Goal: Communication & Community: Share content

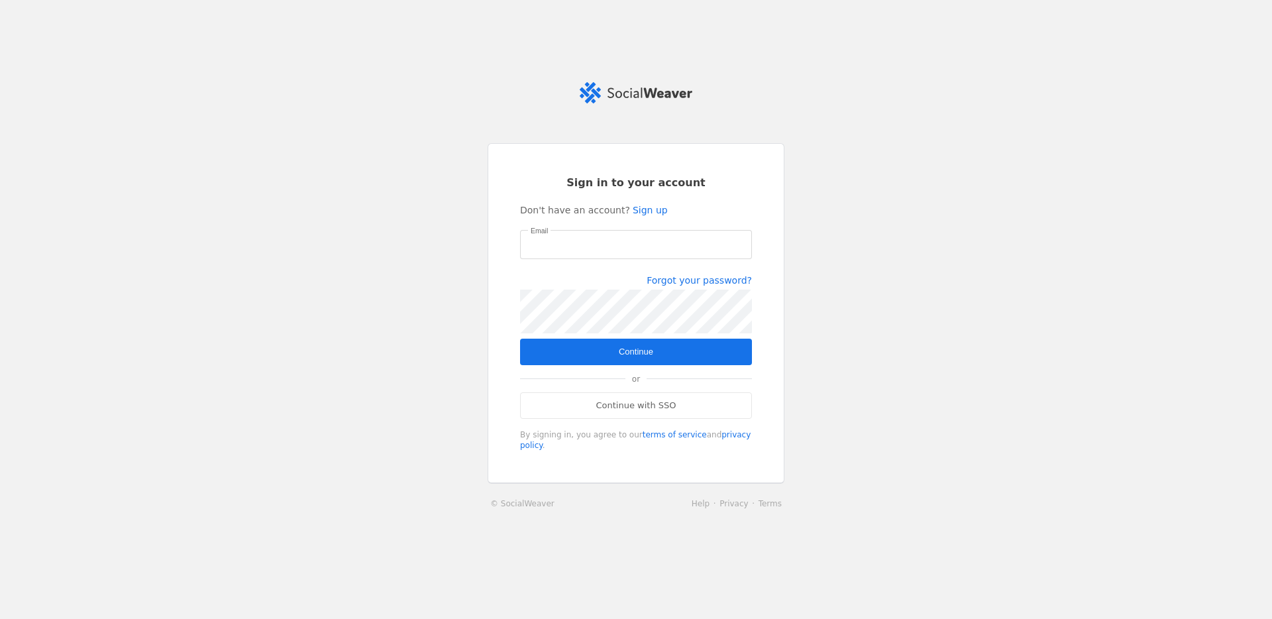
type input "[PERSON_NAME][EMAIL_ADDRESS][PERSON_NAME][DOMAIN_NAME]"
click at [636, 350] on span "Continue" at bounding box center [636, 351] width 34 height 13
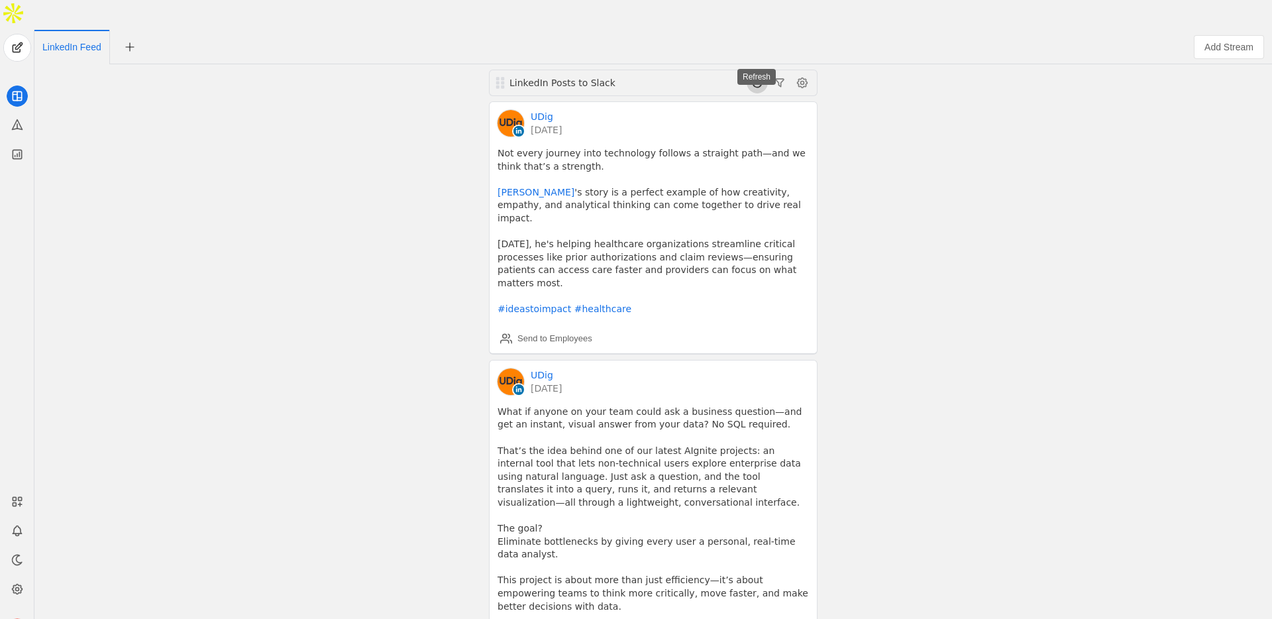
click at [759, 72] on span at bounding box center [756, 82] width 21 height 21
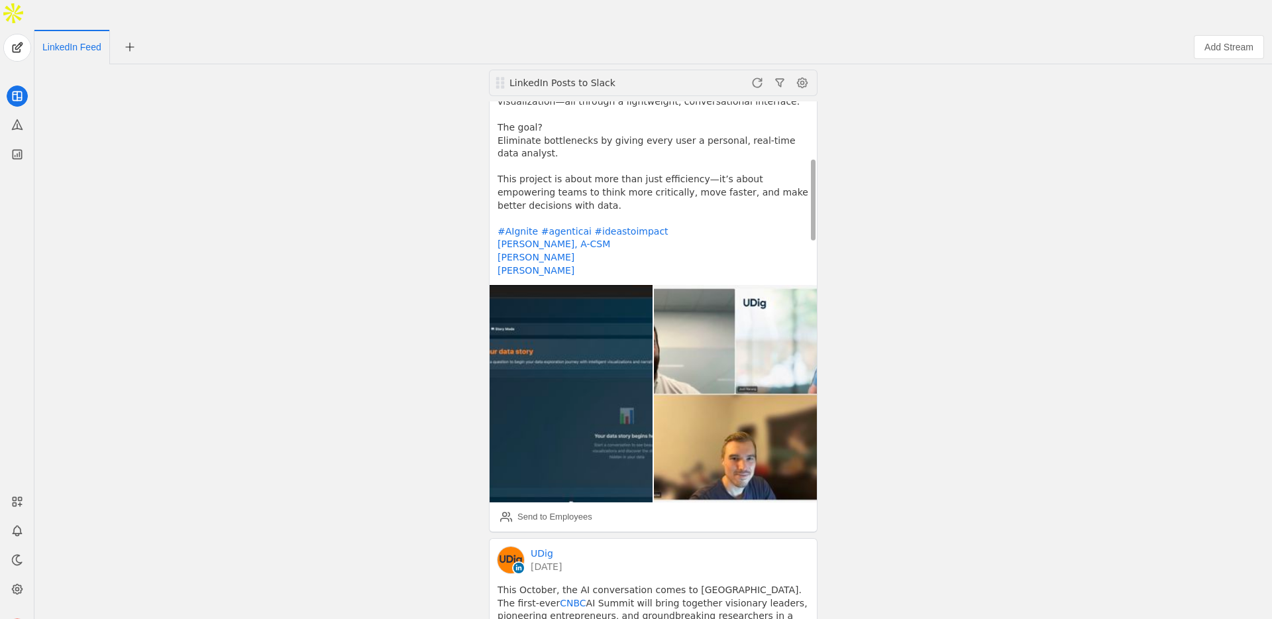
scroll to position [481, 0]
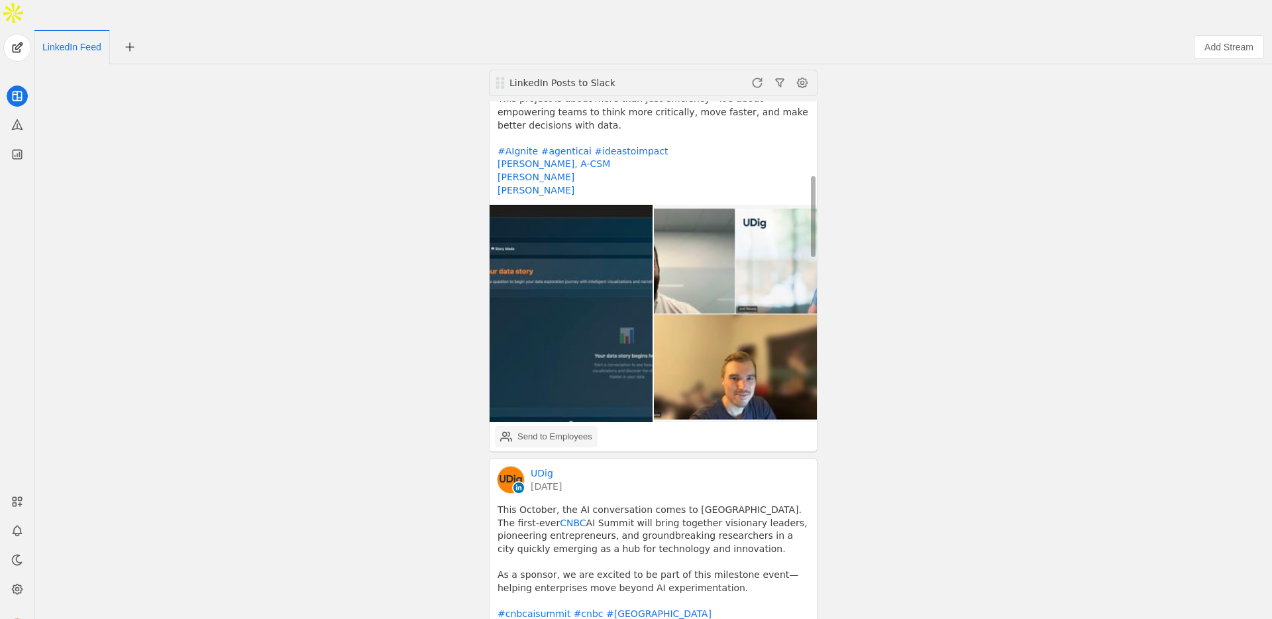
click at [556, 430] on div "Send to Employees" at bounding box center [554, 436] width 75 height 13
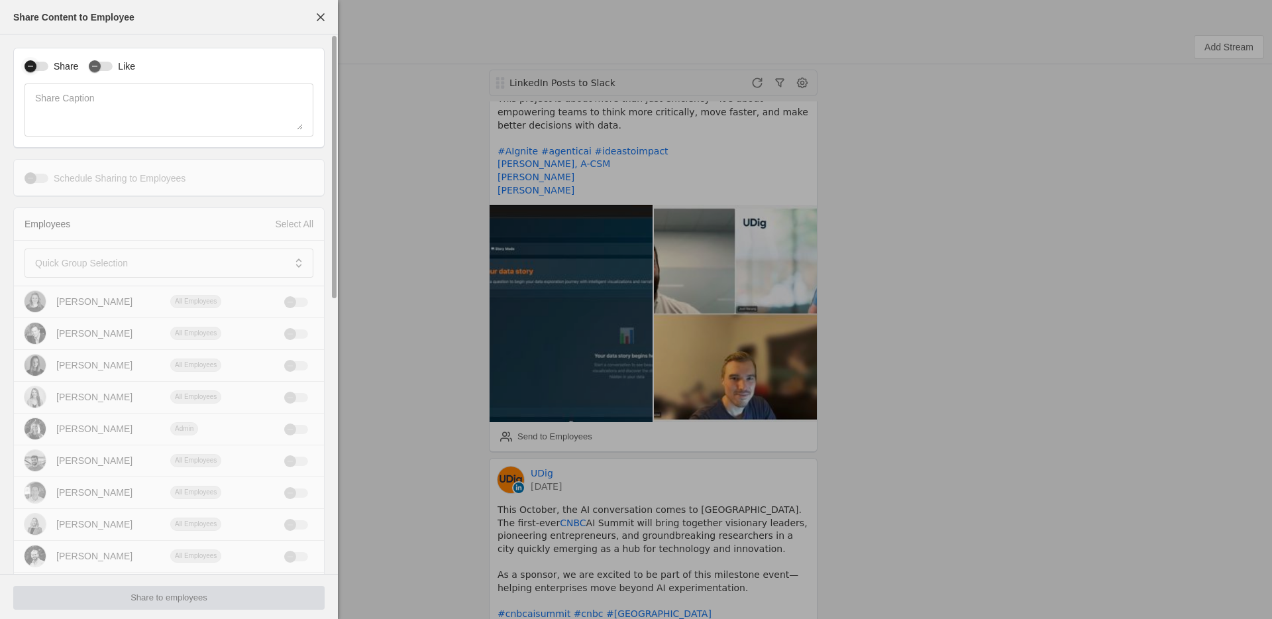
click at [42, 66] on div "button" at bounding box center [37, 66] width 24 height 9
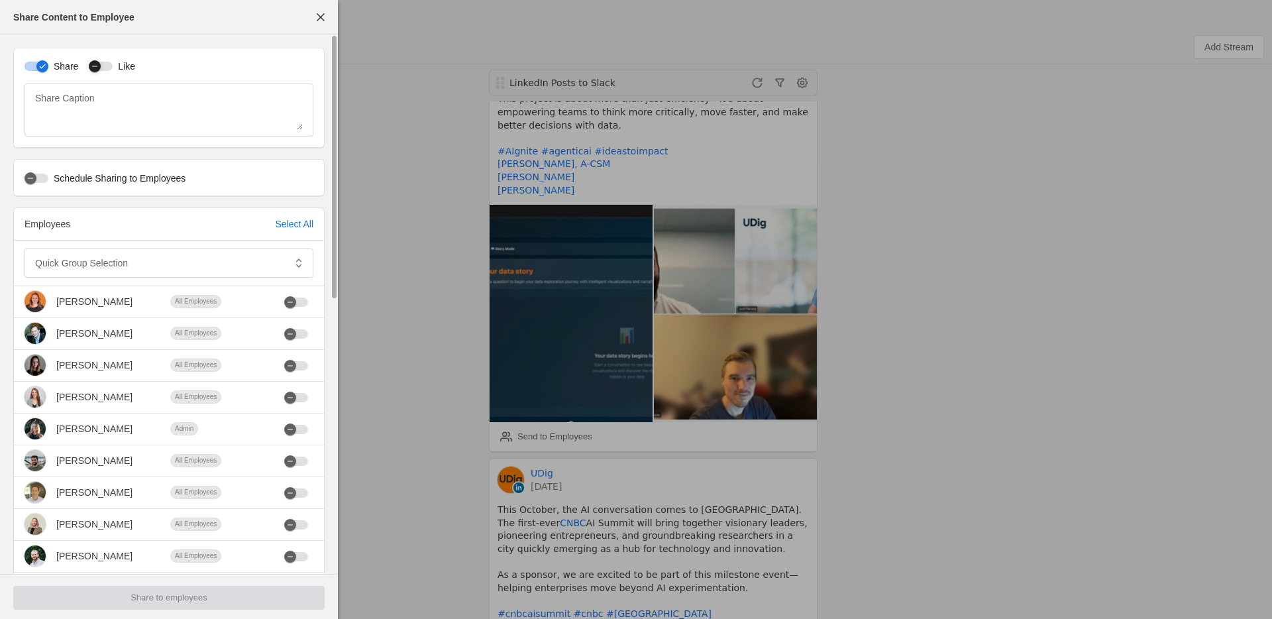
click at [103, 64] on div "button" at bounding box center [94, 66] width 19 height 19
click at [66, 274] on div at bounding box center [159, 262] width 249 height 29
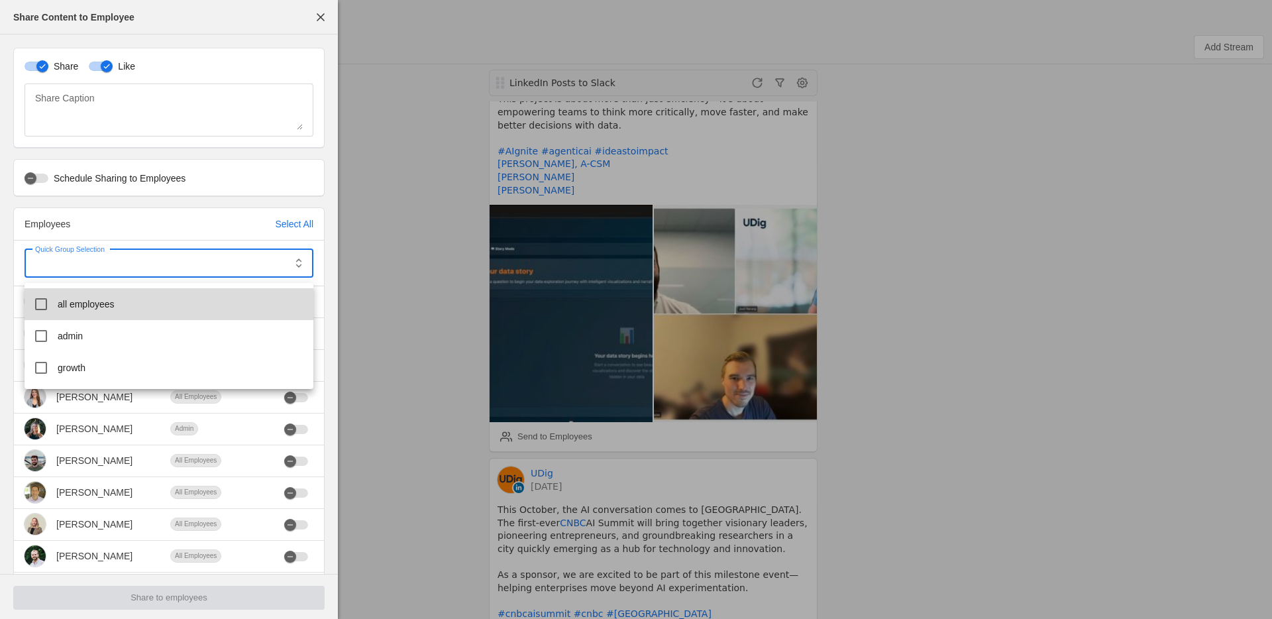
click at [71, 295] on mat-option "all employees" at bounding box center [169, 304] width 289 height 32
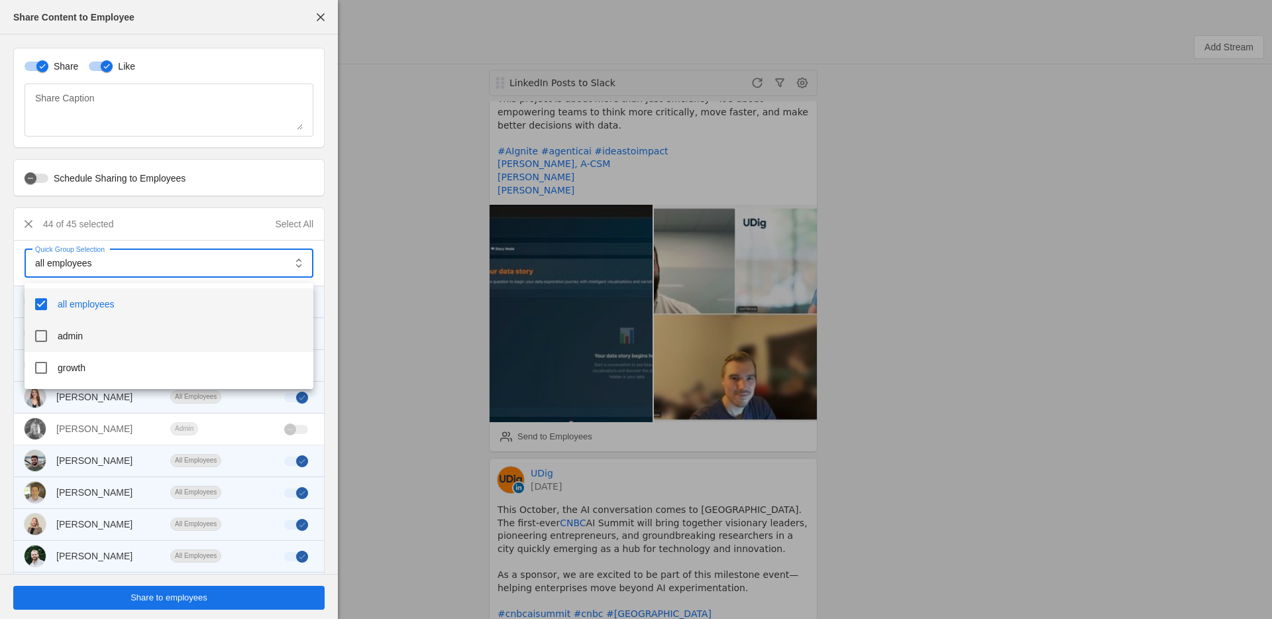
drag, startPoint x: 75, startPoint y: 327, endPoint x: 76, endPoint y: 334, distance: 6.7
click at [75, 328] on mat-option "admin" at bounding box center [169, 336] width 289 height 32
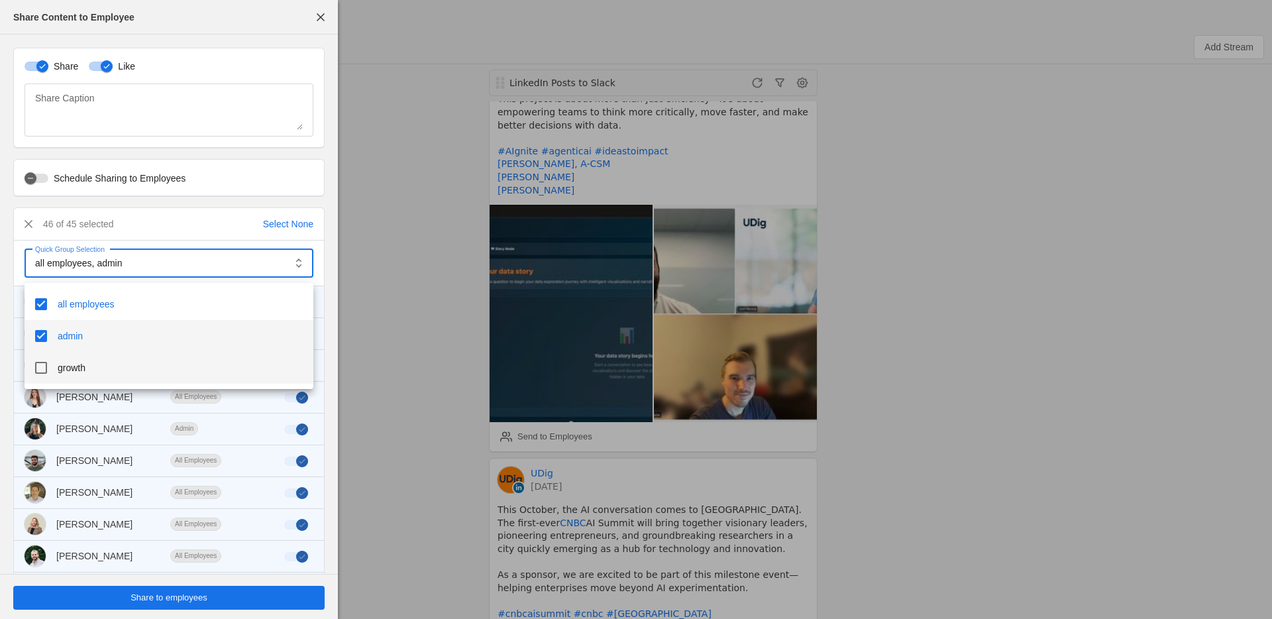
click at [85, 366] on span "growth" at bounding box center [72, 367] width 28 height 13
click at [245, 600] on div at bounding box center [636, 309] width 1272 height 619
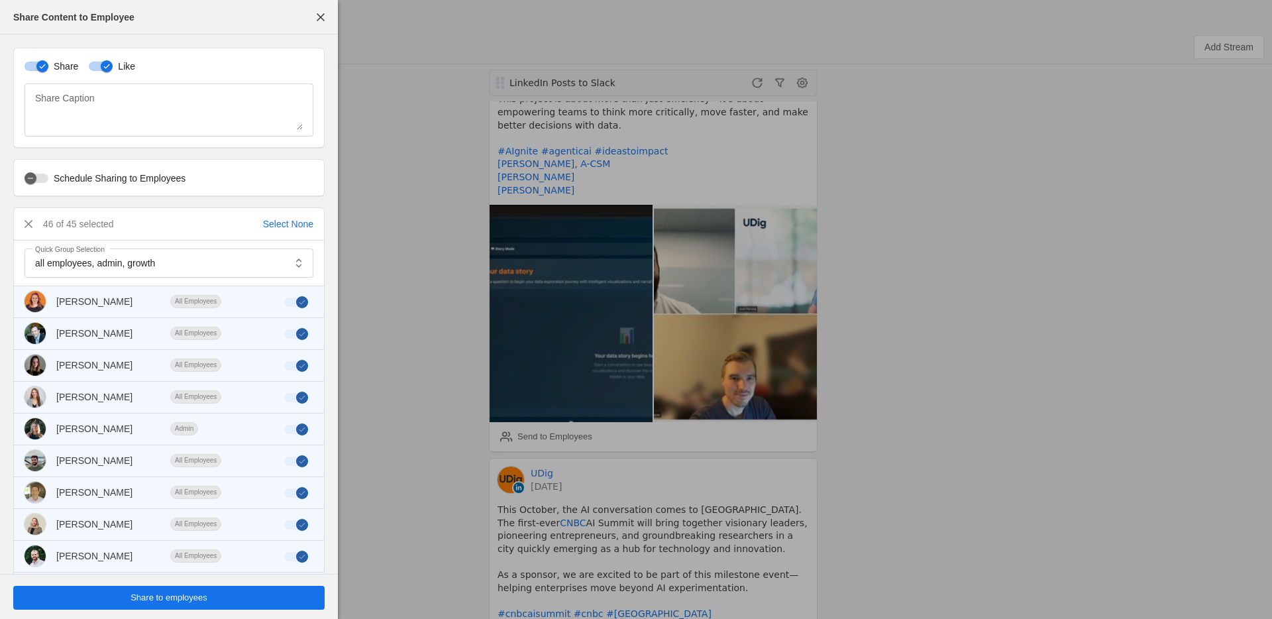
click at [254, 599] on span "undefined" at bounding box center [168, 597] width 311 height 24
